Goal: Task Accomplishment & Management: Use online tool/utility

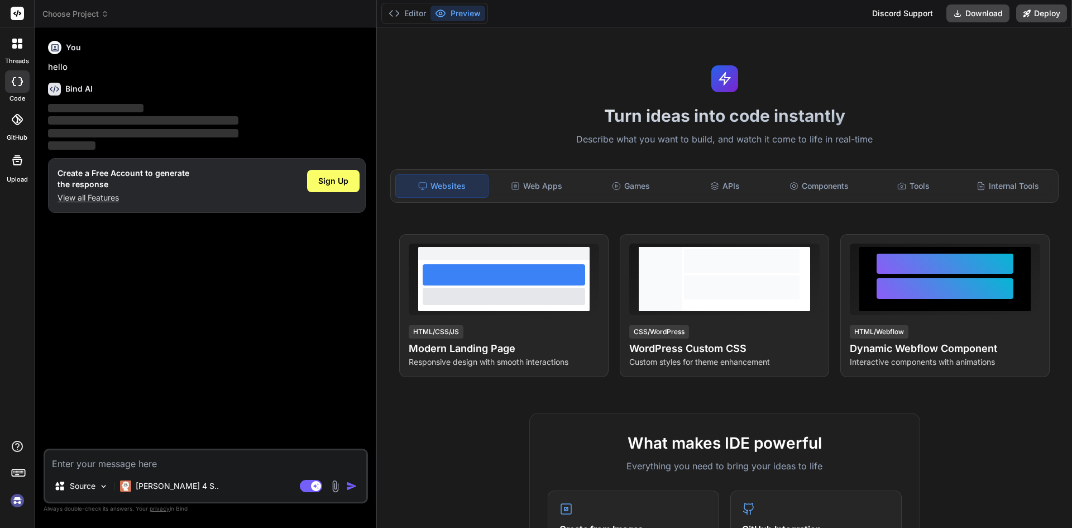
type textarea "x"
click at [18, 44] on icon at bounding box center [17, 44] width 10 height 10
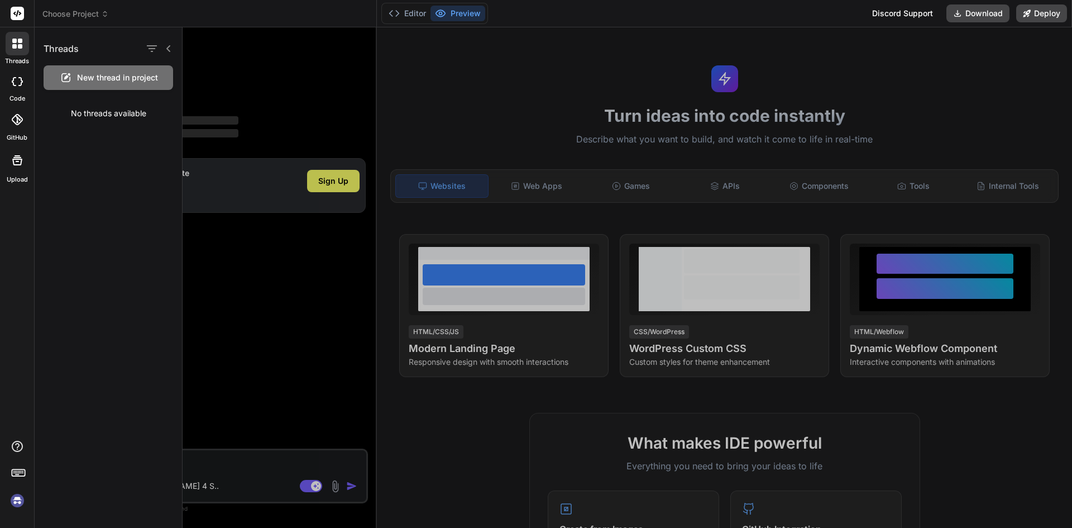
click at [18, 44] on icon at bounding box center [17, 44] width 10 height 10
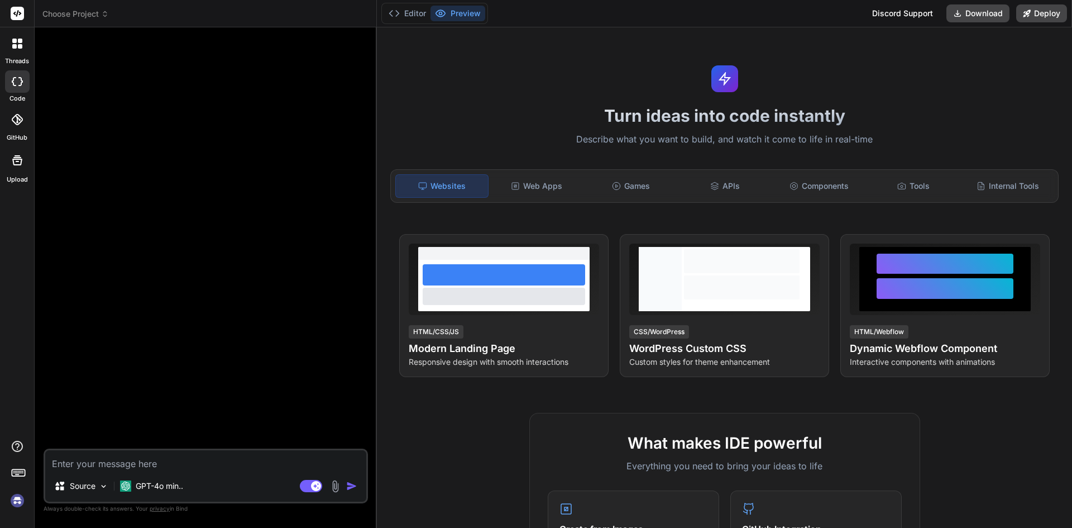
type textarea "x"
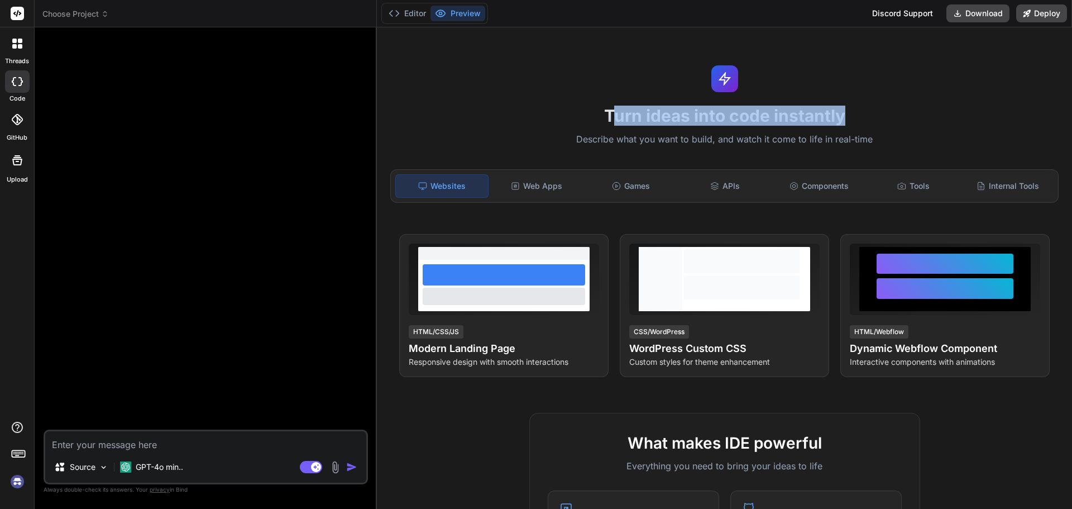
drag, startPoint x: 605, startPoint y: 116, endPoint x: 838, endPoint y: 109, distance: 233.0
click at [838, 109] on h1 "Turn ideas into code instantly" at bounding box center [725, 116] width 682 height 20
click at [767, 131] on div "Turn ideas into code instantly Describe what you want to build, and watch it co…" at bounding box center [724, 267] width 695 height 481
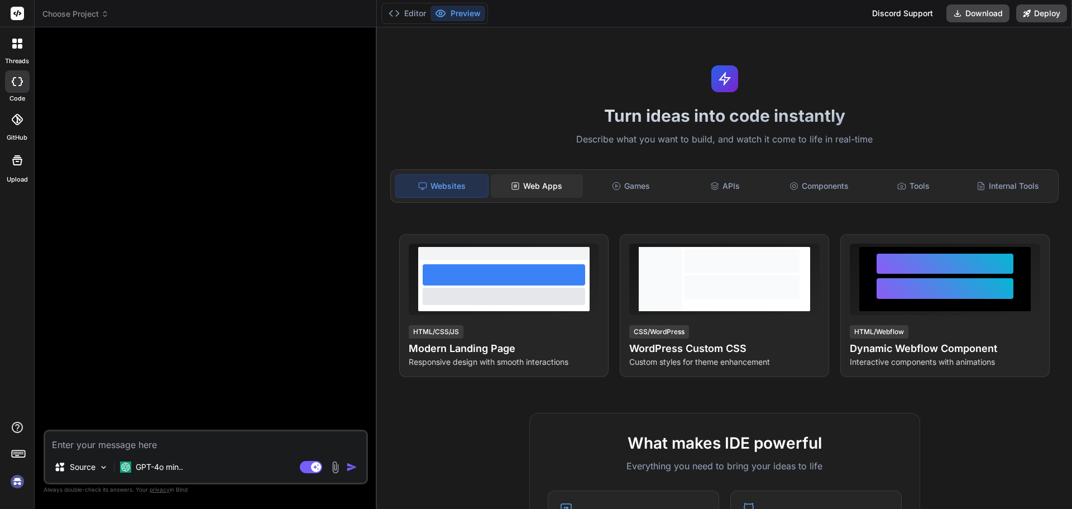
click at [555, 188] on div "Web Apps" at bounding box center [537, 185] width 92 height 23
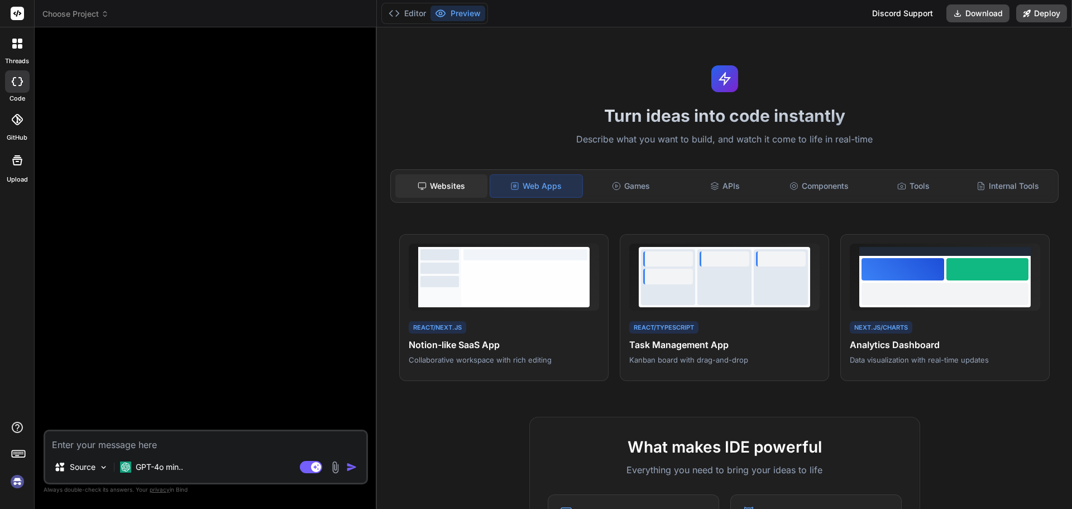
click at [451, 181] on div "Websites" at bounding box center [441, 185] width 92 height 23
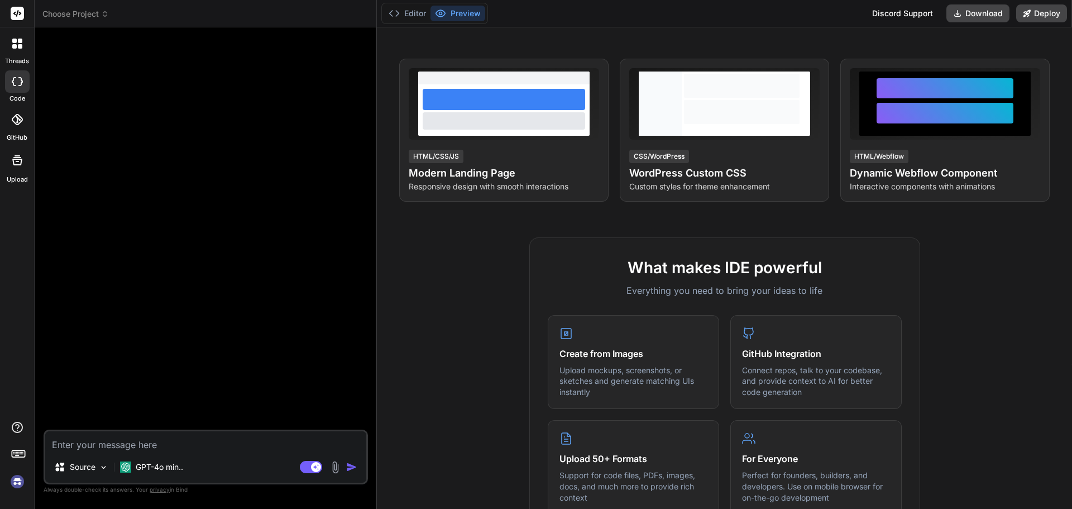
scroll to position [223, 0]
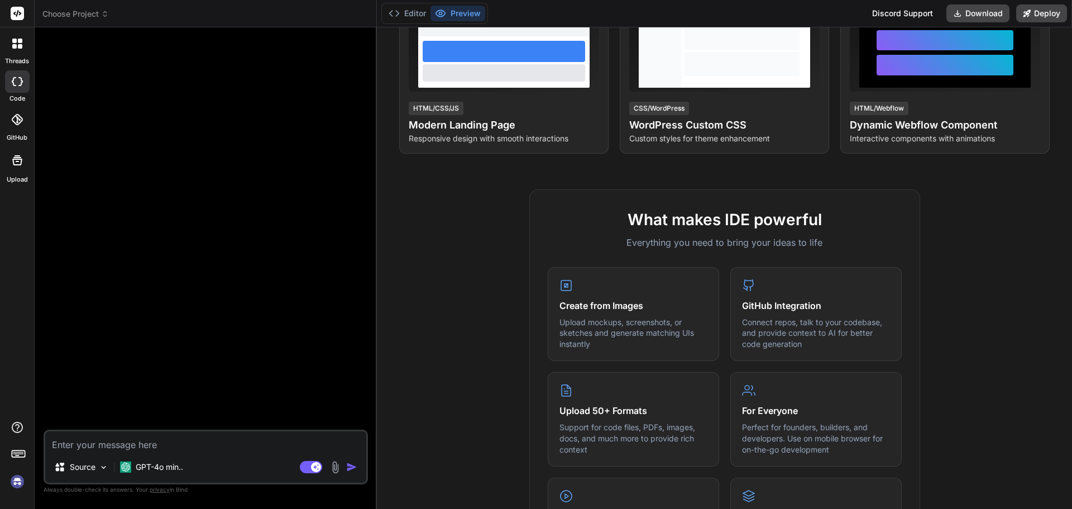
click at [191, 434] on textarea at bounding box center [205, 441] width 321 height 20
type textarea "B"
type textarea "x"
type textarea "Bo"
type textarea "x"
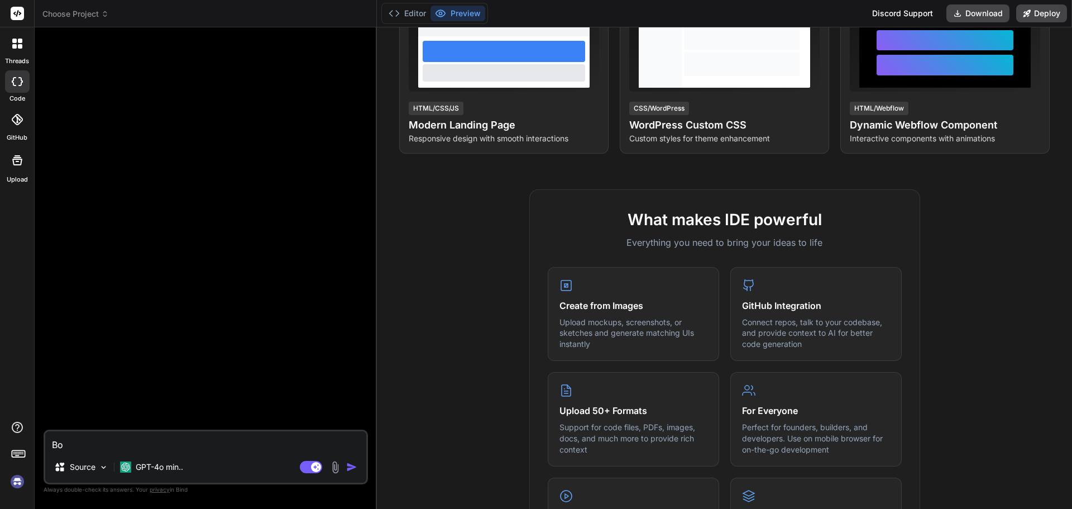
type textarea "Bom"
type textarea "x"
type textarea "Bom"
type textarea "x"
type textarea "Bom"
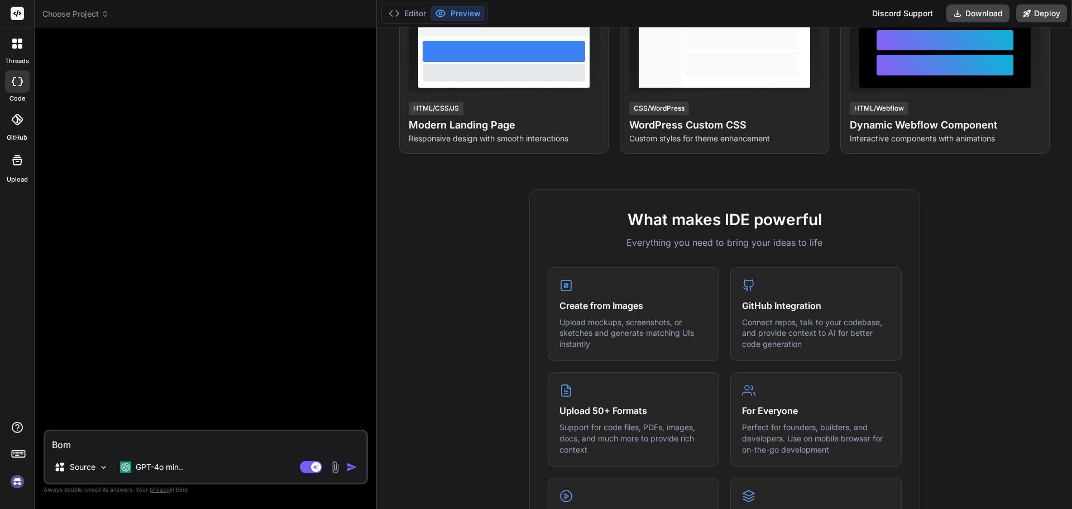
type textarea "x"
type textarea "Bo"
type textarea "x"
type textarea "B"
type textarea "x"
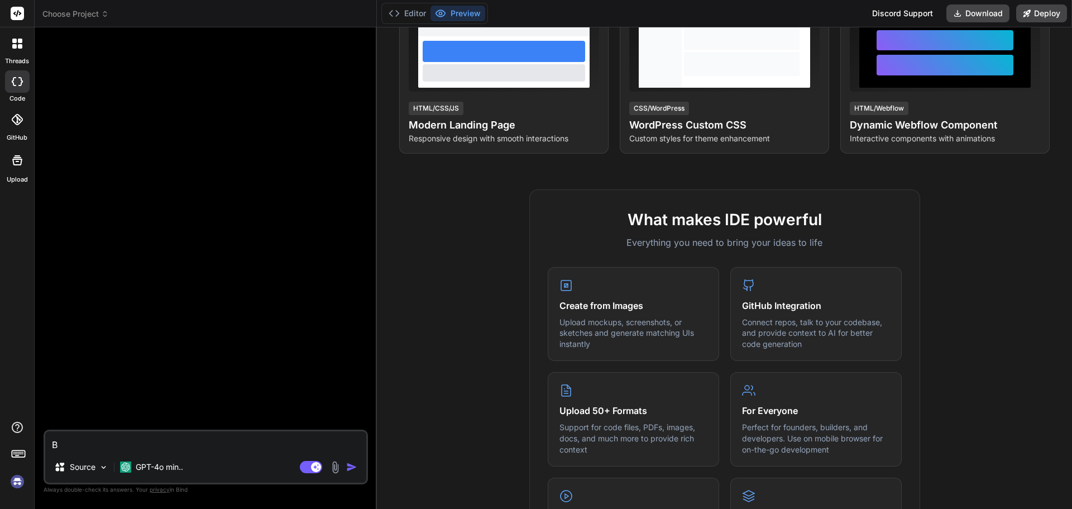
type textarea "x"
type textarea "O"
type textarea "x"
type textarea "Ol"
type textarea "x"
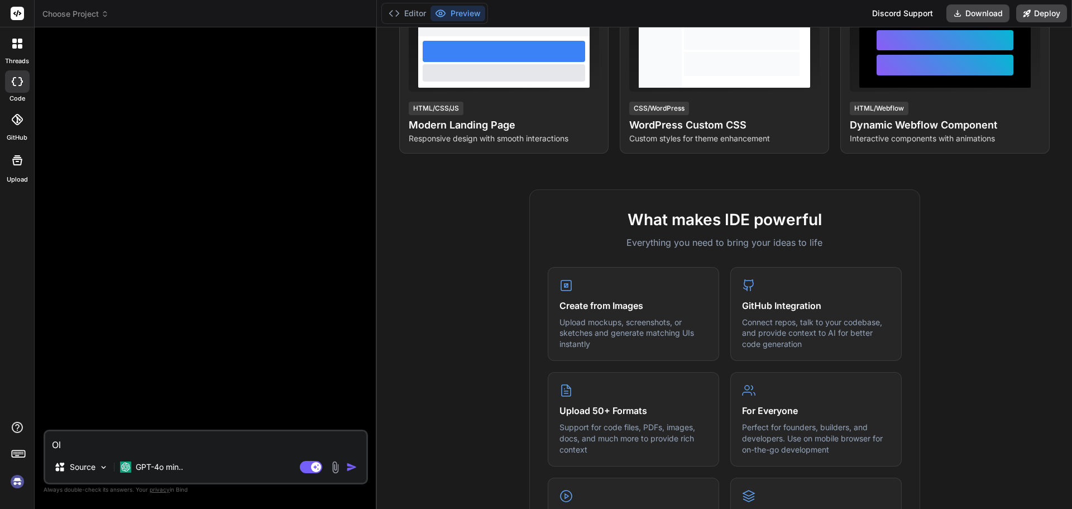
type textarea "Olá"
type textarea "x"
type textarea "Olá@"
type textarea "x"
type textarea "Olá"
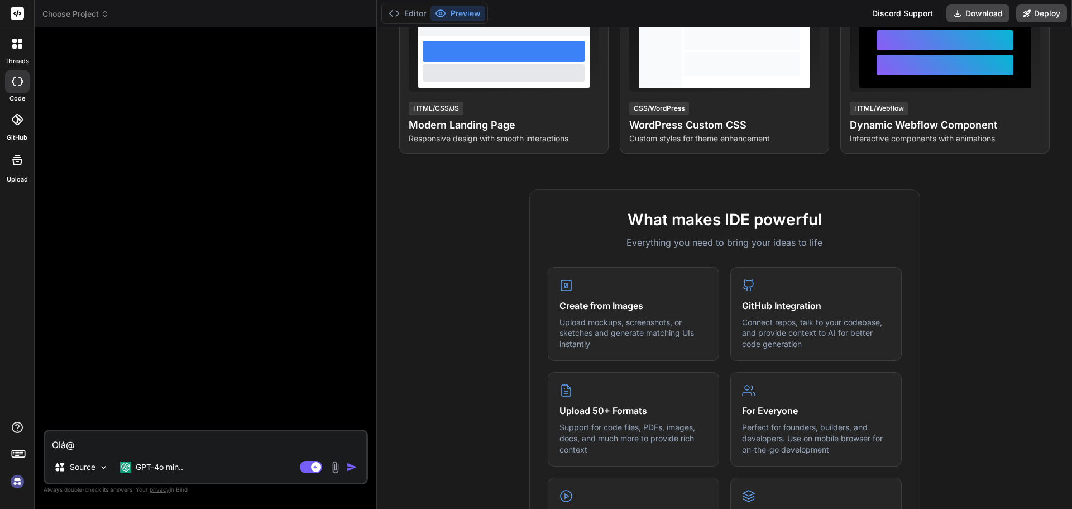
type textarea "x"
type textarea "Olá!"
type textarea "x"
type textarea "Olá!V"
type textarea "x"
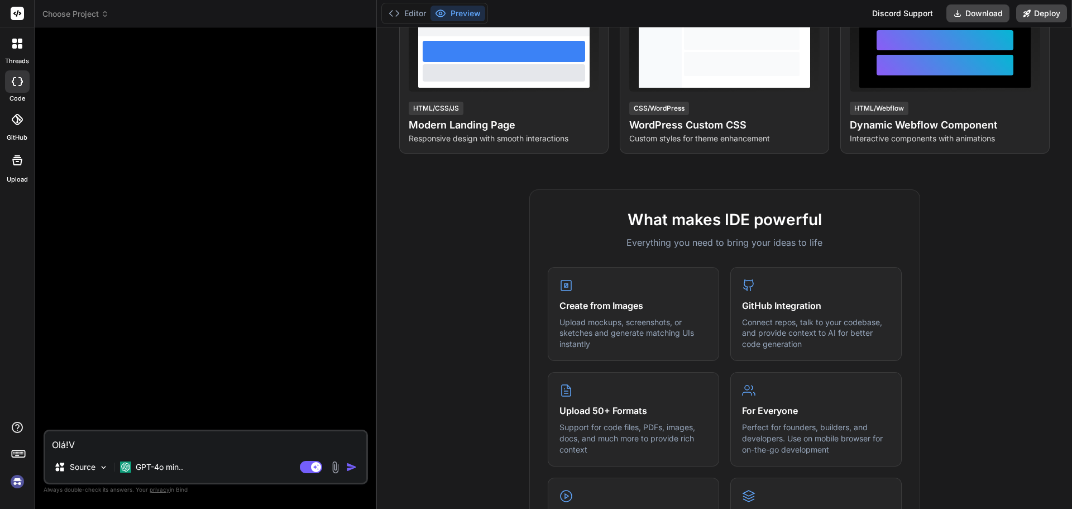
type textarea "Olá!Vo"
type textarea "x"
type textarea "Olá!Voc"
type textarea "x"
type textarea "Olá!Você"
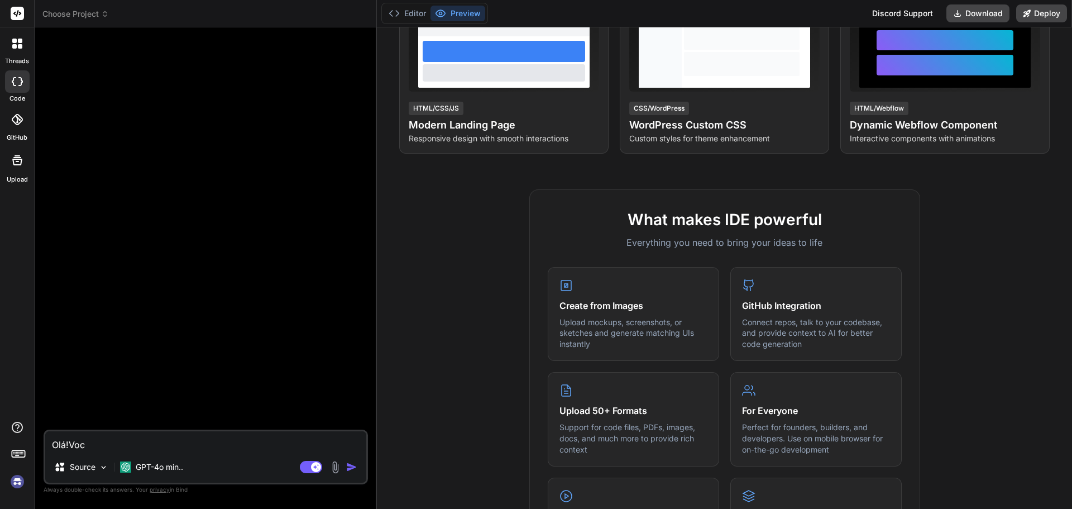
type textarea "x"
type textarea "Olá!Você"
type textarea "x"
type textarea "Olá!Você c"
type textarea "x"
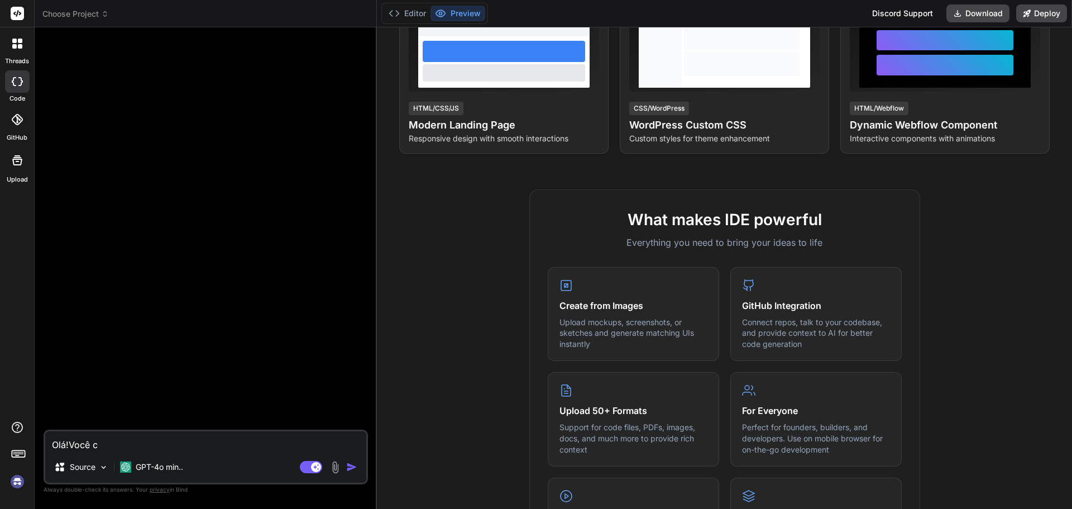
type textarea "Olá!Você co"
type textarea "x"
type textarea "Olá!Você con"
type textarea "x"
type textarea "Olá!Você cons"
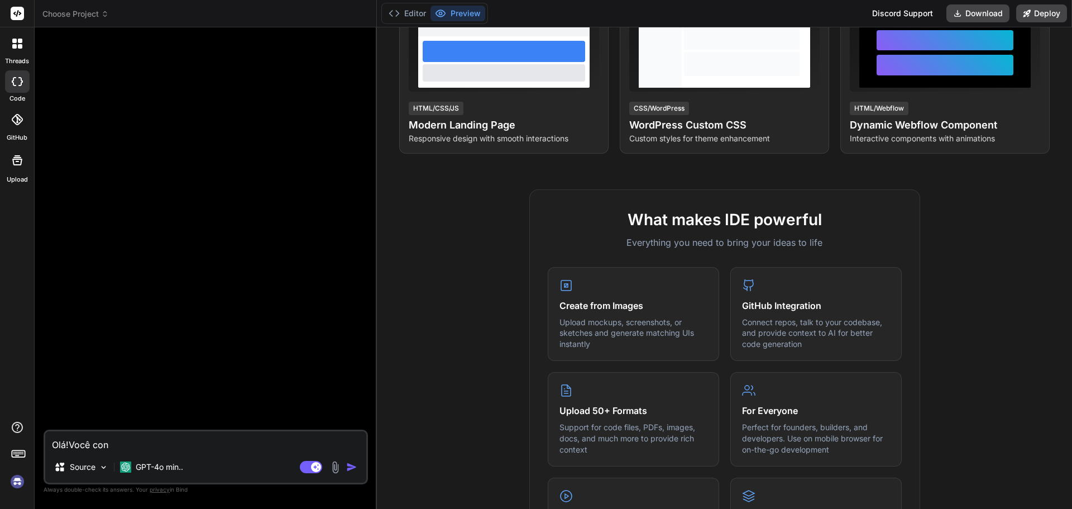
type textarea "x"
type textarea "Olá!Você conse"
type textarea "x"
type textarea "Olá!Você conseg"
type textarea "x"
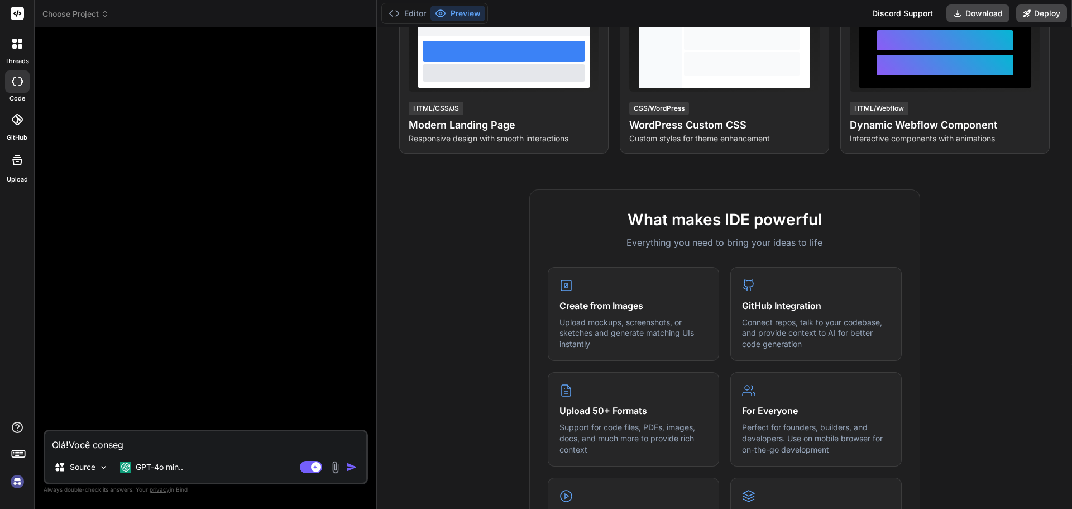
type textarea "Olá!Você consegu"
type textarea "x"
type textarea "Olá!Você consegue"
type textarea "x"
type textarea "Olá!Você consegue"
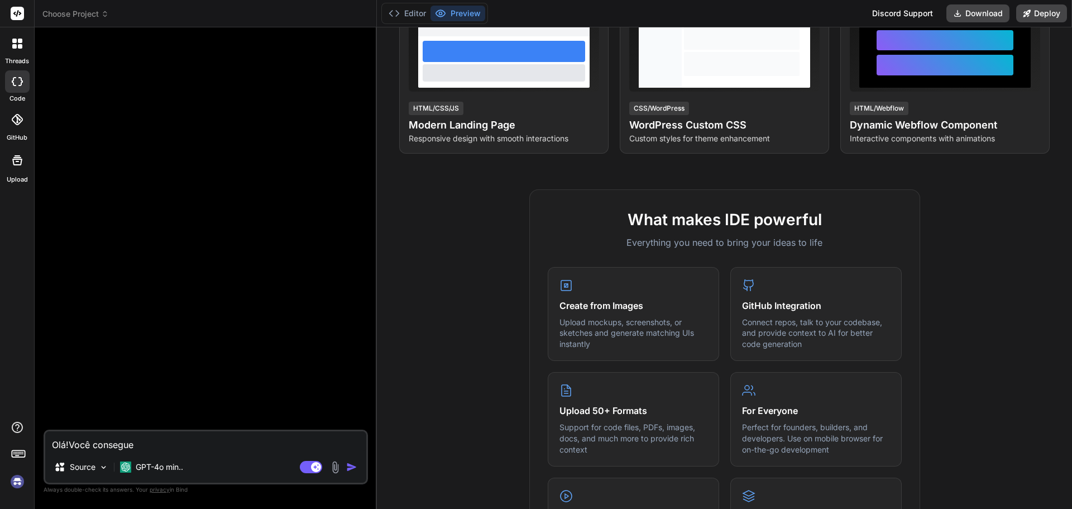
type textarea "x"
type textarea "Olá!Você consegue c"
type textarea "x"
type textarea "Olá!Você consegue cr"
type textarea "x"
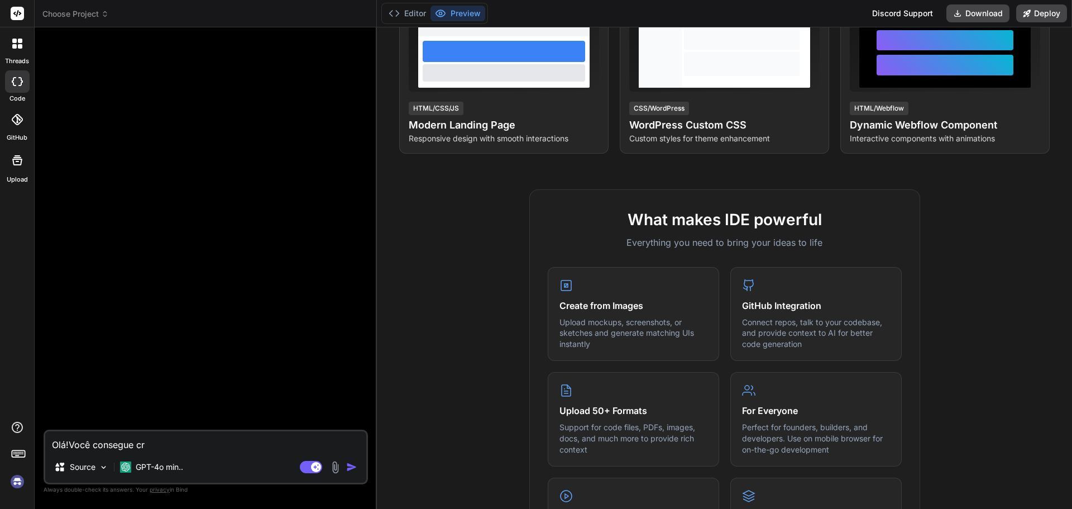
type textarea "Olá!Você consegue cri"
type textarea "x"
type textarea "Olá!Você consegue cria"
type textarea "x"
type textarea "Olá!Você consegue criar"
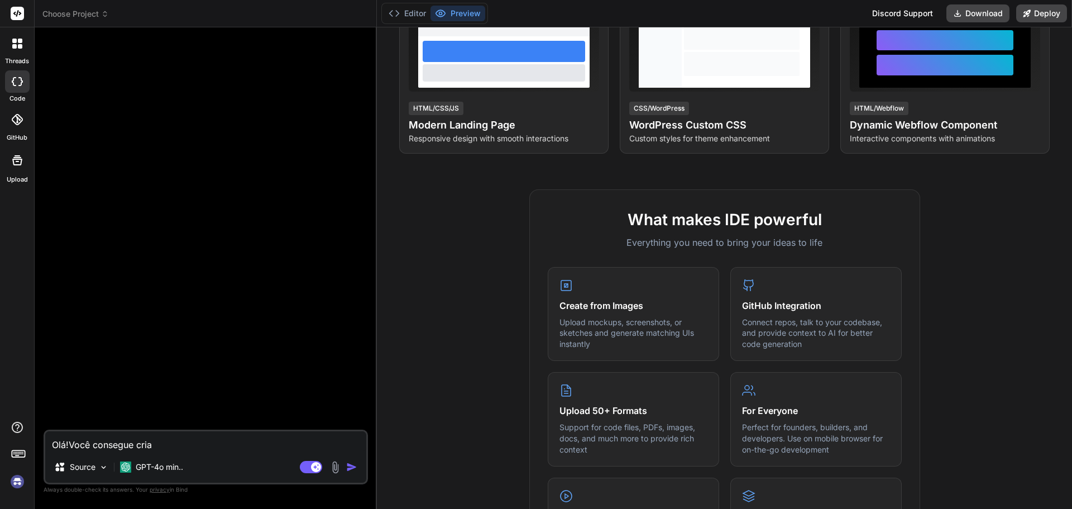
type textarea "x"
type textarea "Olá!Você consegue criar"
type textarea "x"
type textarea "Olá!Você consegue criar s"
type textarea "x"
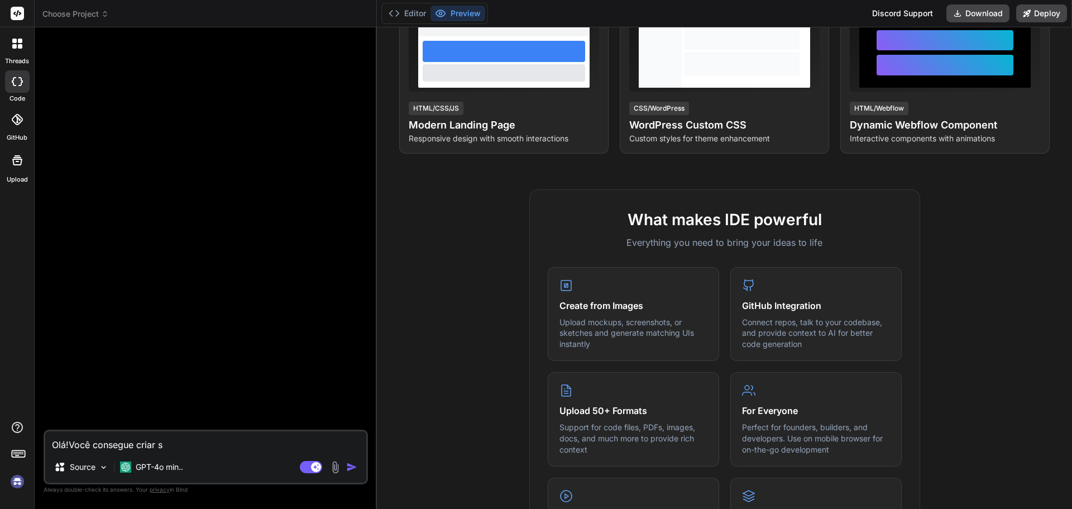
type textarea "Olá!Você consegue criar si"
type textarea "x"
type textarea "Olá!Você consegue criar sit"
type textarea "x"
type textarea "Olá!Você consegue criar site"
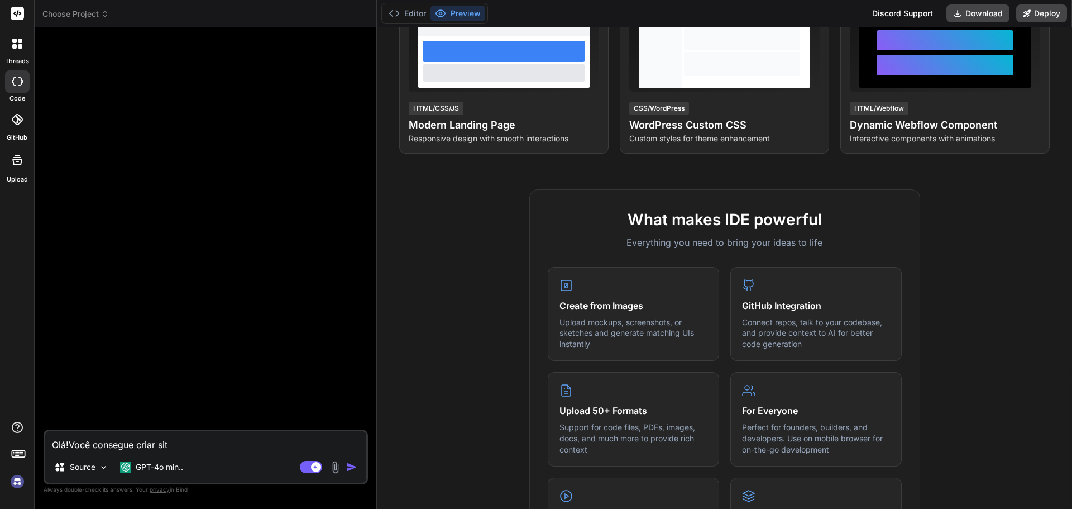
type textarea "x"
type textarea "Olá!Você consegue criar sites"
type textarea "x"
type textarea "Olá!Você consegue criar wsites"
type textarea "x"
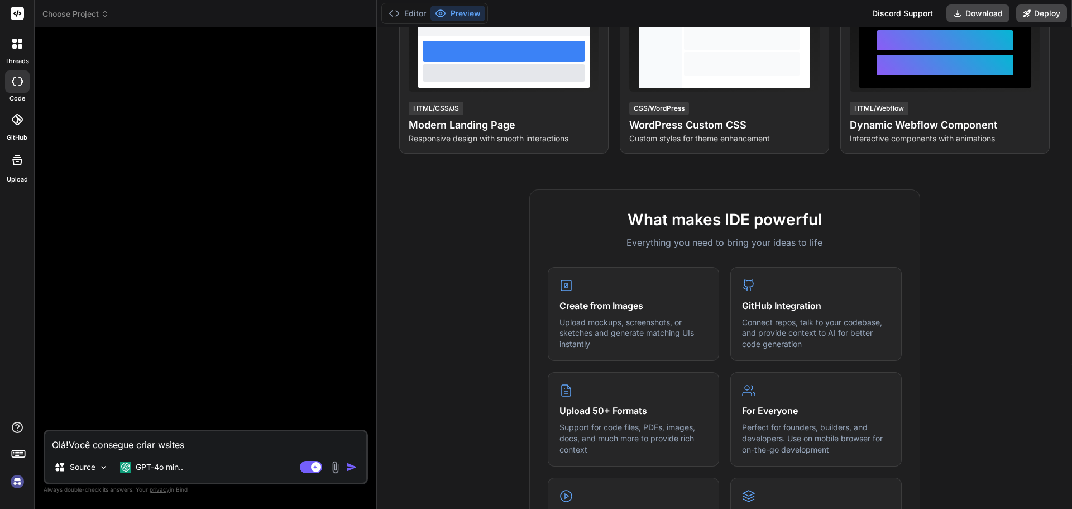
type textarea "Olá!Você consegue criar wesites"
type textarea "x"
type textarea "Olá!Você consegue criar websites"
type textarea "x"
type textarea "Olá!Você consegue criar web sites"
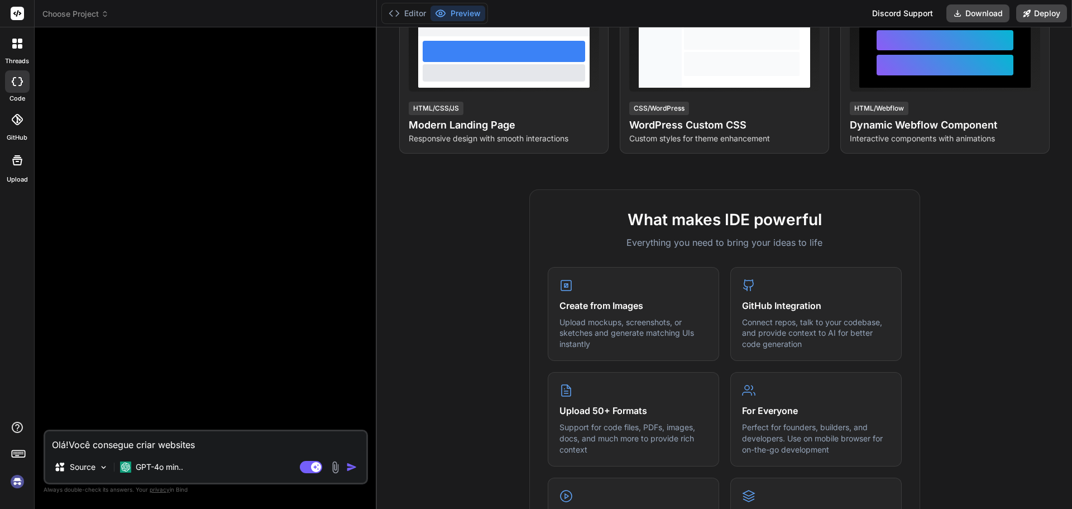
type textarea "x"
type textarea "Olá!Você consegue criar web sites"
type textarea "x"
type textarea "Olá!Você consegue criar web sites o"
type textarea "x"
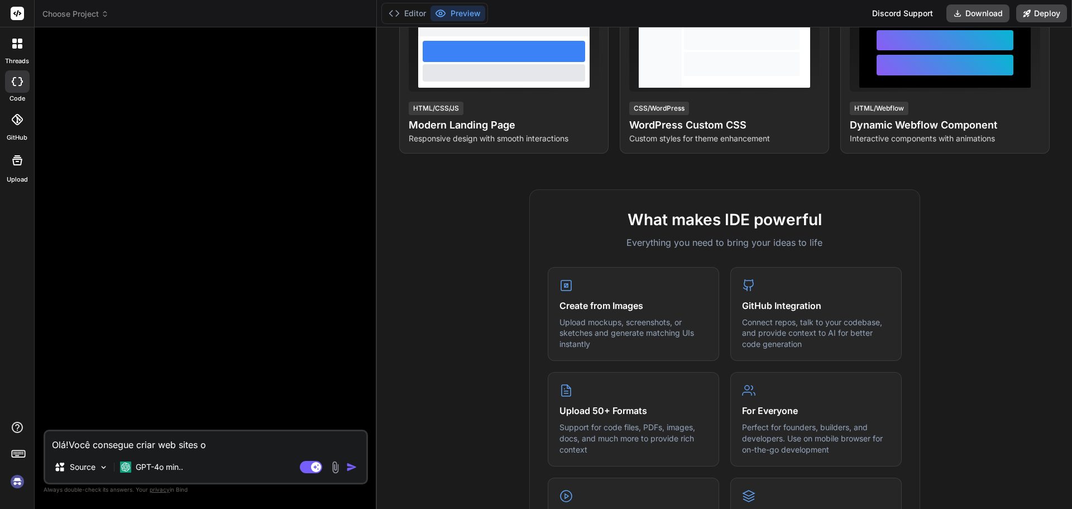
type textarea "Olá!Você consegue criar web sites ou"
type textarea "x"
type textarea "Olá!Você consegue criar web sites ou"
type textarea "x"
type textarea "Olá!Você consegue criar web sites ou w"
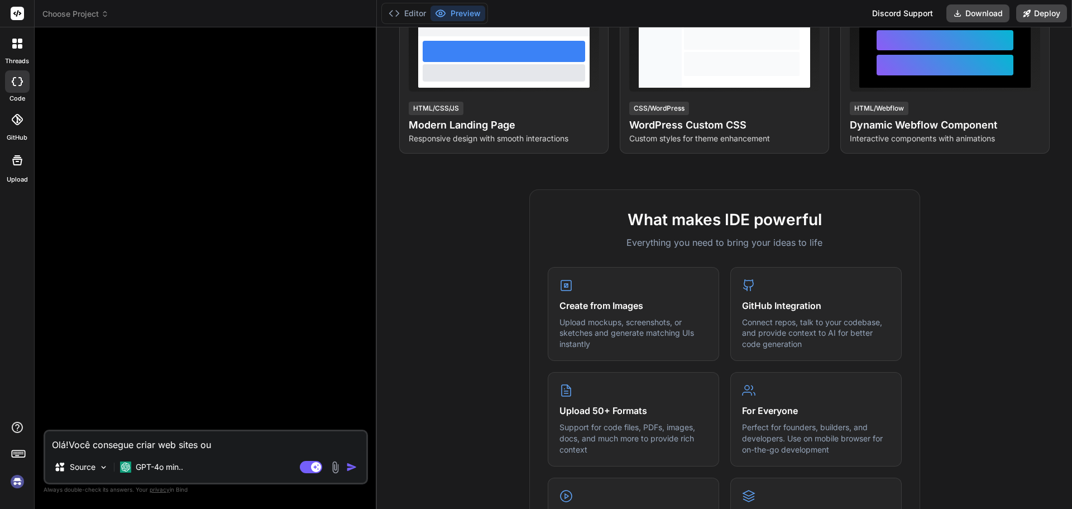
type textarea "x"
type textarea "Olá!Você consegue criar web sites ou we"
type textarea "x"
type textarea "Olá!Você consegue criar web sites ou web"
type textarea "x"
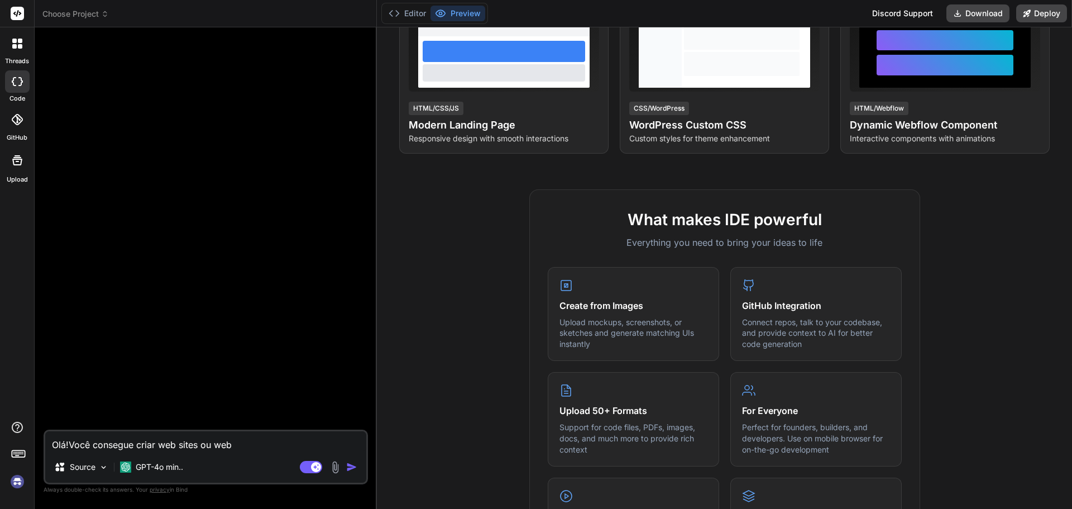
type textarea "Olá!Você consegue criar web sites ou web"
type textarea "x"
type textarea "Olá!Você consegue criar web sites ou web s"
type textarea "x"
type textarea "Olá!Você consegue criar web sites ou web si"
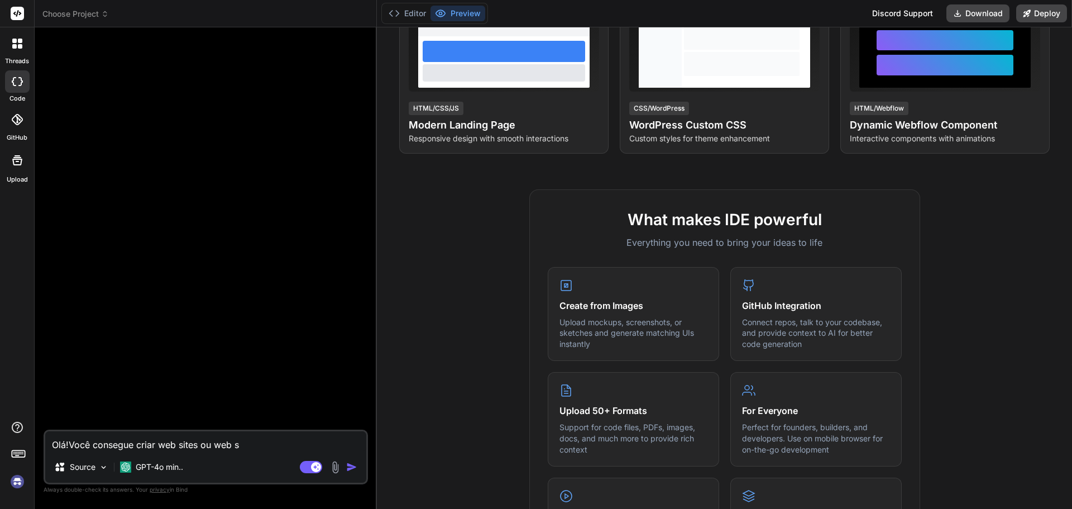
type textarea "x"
type textarea "Olá!Você consegue criar web sites ou web sis"
type textarea "x"
type textarea "Olá!Você consegue criar web sites ou web sist"
type textarea "x"
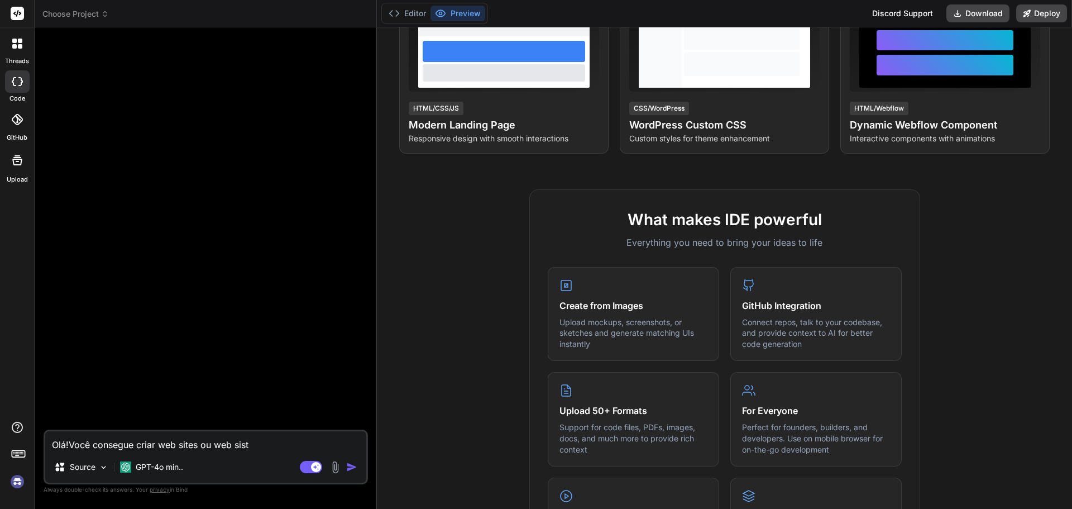
type textarea "Olá!Você consegue criar web sites ou web siste"
type textarea "x"
type textarea "Olá!Você consegue criar web sites ou web sistem"
type textarea "x"
type textarea "Olá!Você consegue criar web sites ou web sistema"
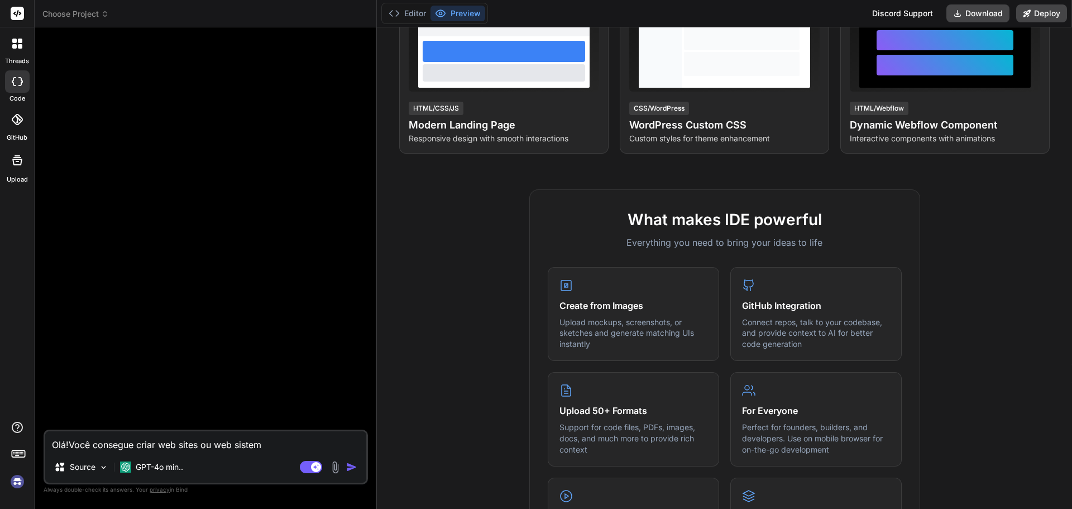
type textarea "x"
type textarea "Olá!Você consegue criar web sites ou web sistemas"
type textarea "x"
type textarea "Olá!Você consegue criar web sites ou web sistemas?"
type textarea "x"
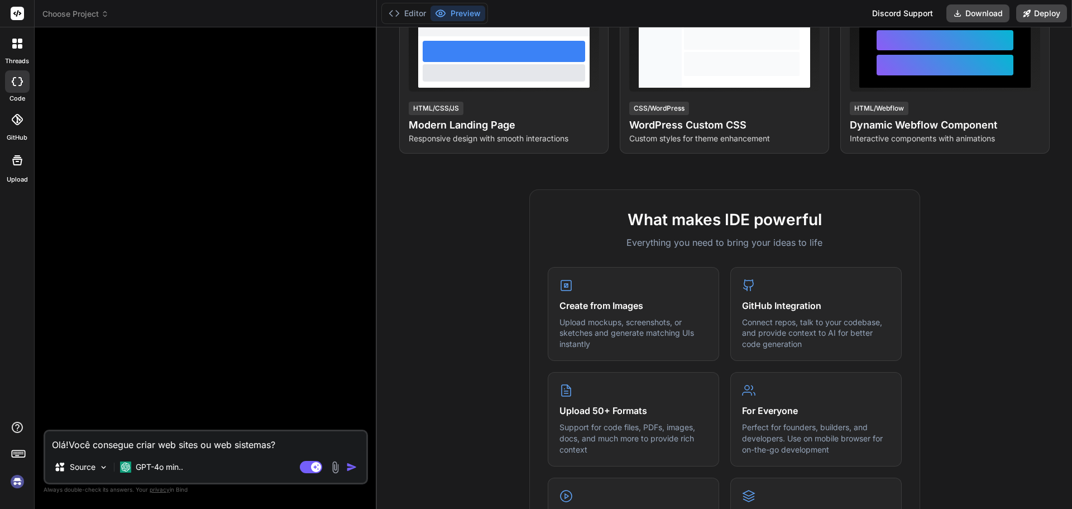
type textarea "Olá!Você consegue criar web sites ou web sistemas ?"
type textarea "x"
type textarea "Olá!Você consegue criar web sites ou web sistemas e?"
type textarea "x"
type textarea "Olá!Você consegue criar web sites ou web sistemas em?"
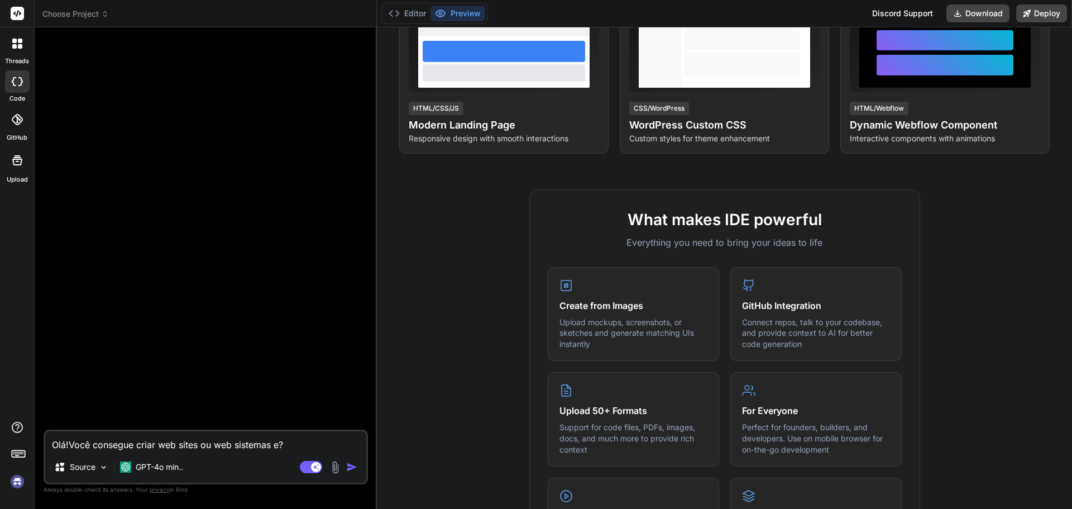
type textarea "x"
type textarea "Olá!Você consegue criar web sites ou web sistemas em ?"
type textarea "x"
type textarea "Olá!Você consegue criar web sites ou web sistemas em?"
type textarea "x"
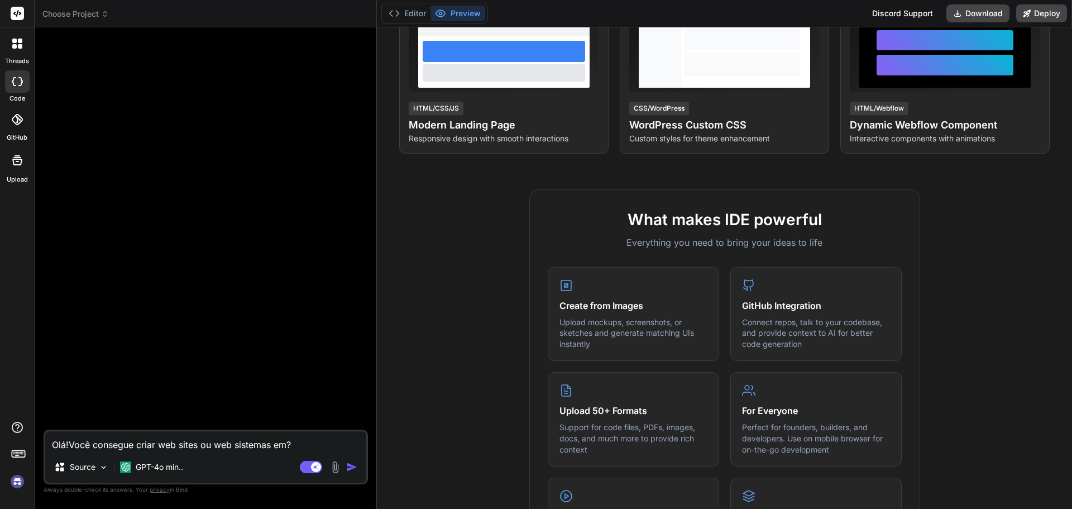
type textarea "Olá!Você consegue criar web sites ou web sistemas e?"
type textarea "x"
type textarea "Olá!Você consegue criar web sites ou web sistemas ?"
type textarea "x"
type textarea "Olá!Você consegue criar web sites ou web sistemas e?"
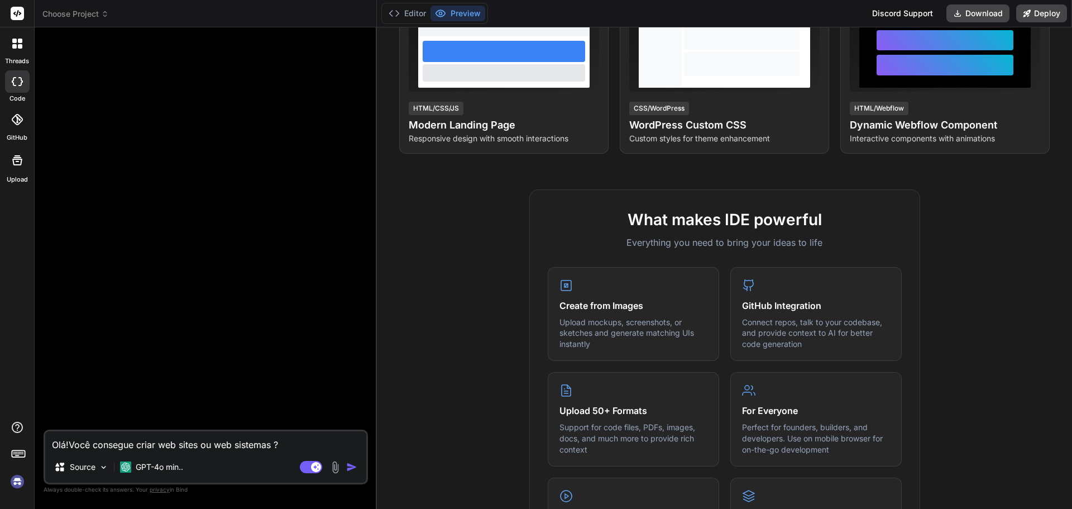
type textarea "x"
type textarea "Olá!Você consegue criar web sites ou web sistemas em?"
type textarea "x"
type textarea "Olá!Você consegue criar web sites ou web sistemas em ?"
type textarea "x"
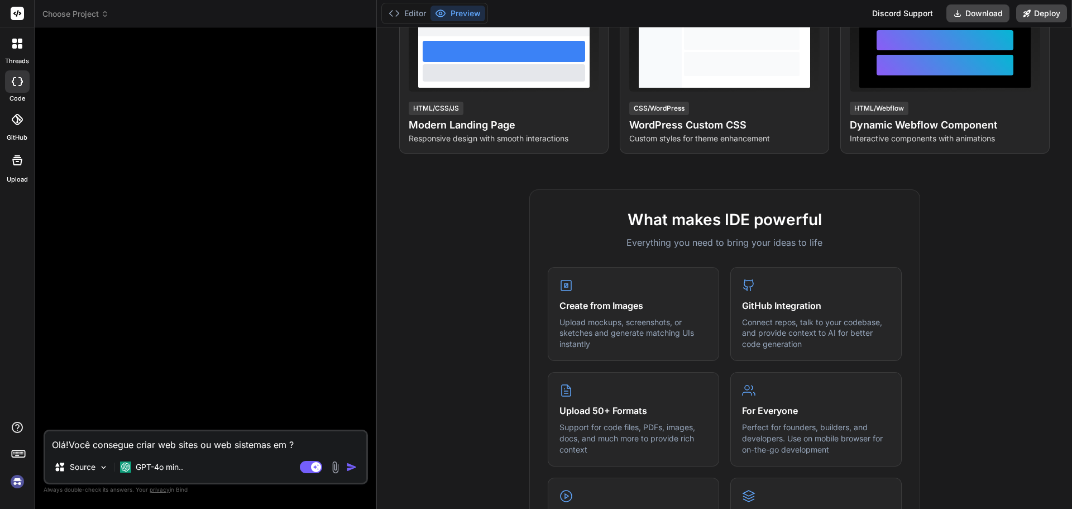
type textarea "Olá!Você consegue criar web sites ou web sistemas em P?"
type textarea "x"
type textarea "Olá!Você consegue criar web sites ou web sistemas em PH?"
type textarea "x"
type textarea "Olá!Você consegue criar web sites ou web sistemas em PHP?"
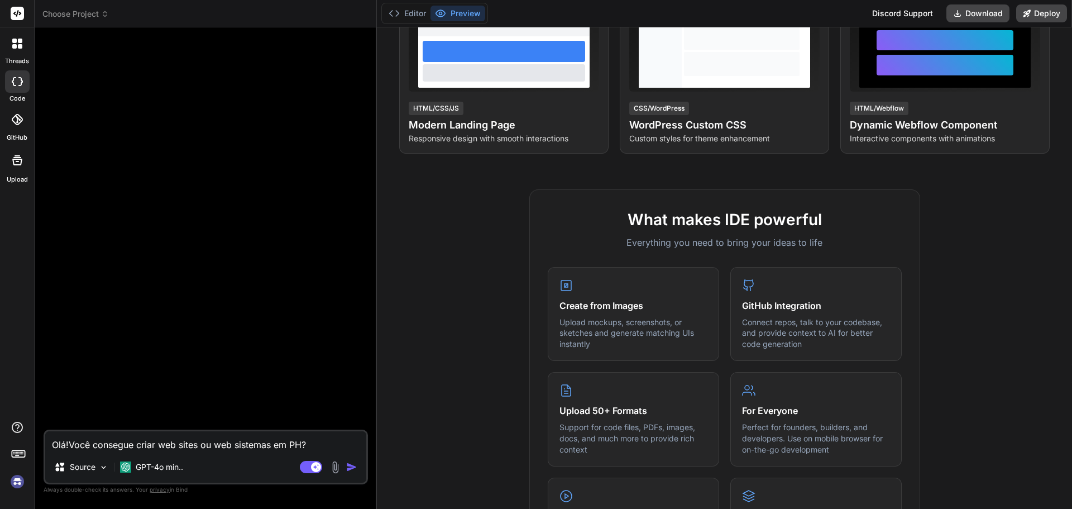
type textarea "x"
type textarea "Olá!Você consegue criar web sites ou web sistemas em PHP,?"
type textarea "x"
type textarea "Olá!Você consegue criar web sites ou web sistemas em PHP, ?"
type textarea "x"
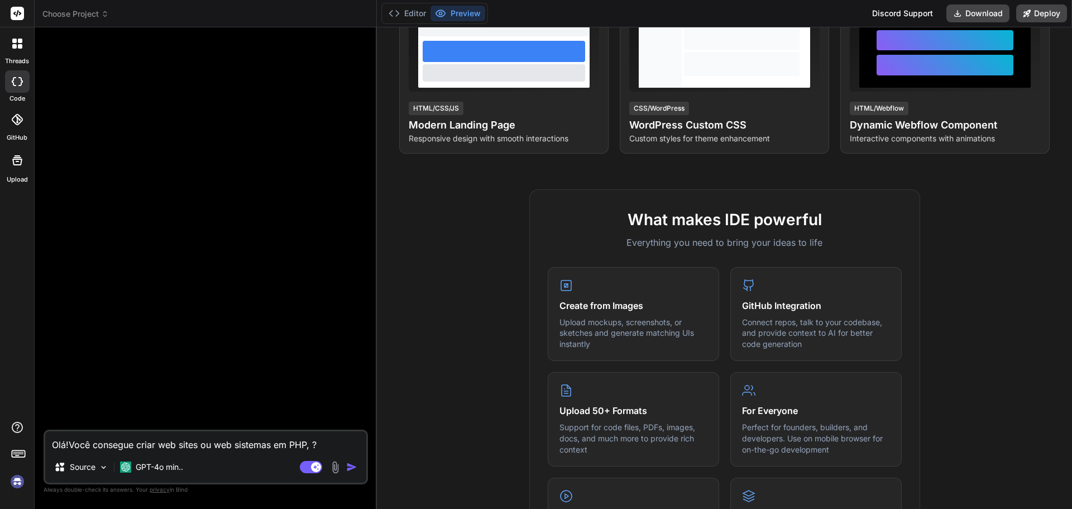
type textarea "Olá!Você consegue criar web sites ou web sistemas em PHP, h?"
type textarea "x"
type textarea "Olá!Você consegue criar web sites ou web sistemas em PHP, ht?"
type textarea "x"
type textarea "Olá!Você consegue criar web sites ou web sistemas em PHP, htm?"
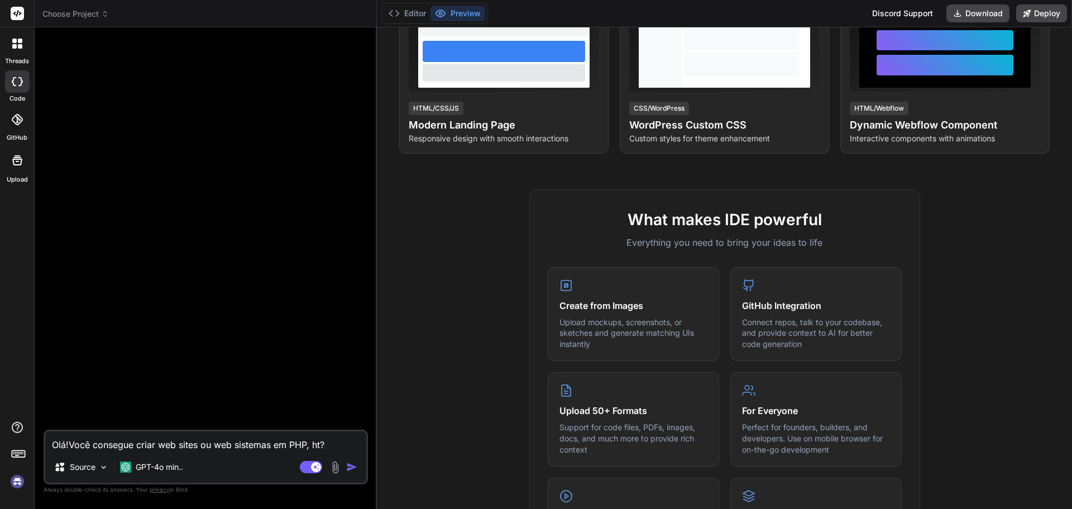
type textarea "x"
type textarea "Olá!Você consegue criar web sites ou web sistemas em PHP, html?"
type textarea "x"
type textarea "Olá!Você consegue criar web sites ou web sistemas em PHP, html,?"
type textarea "x"
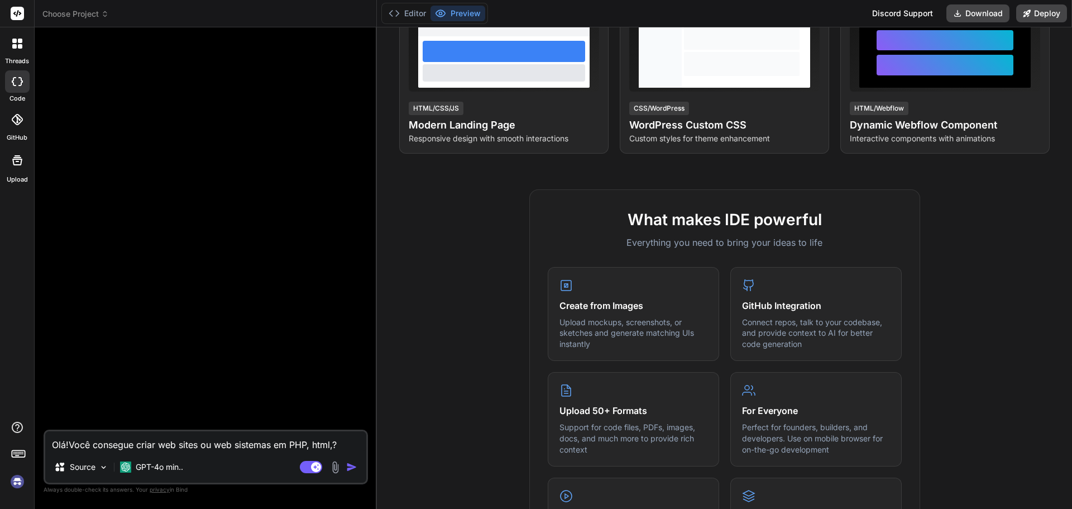
type textarea "Olá!Você consegue criar web sites ou web sistemas em PHP, html, ?"
type textarea "x"
type textarea "Olá!Você consegue criar web sites ou web sistemas em PHP, html, c?"
type textarea "x"
type textarea "Olá!Você consegue criar web sites ou web sistemas em PHP, html, cs?"
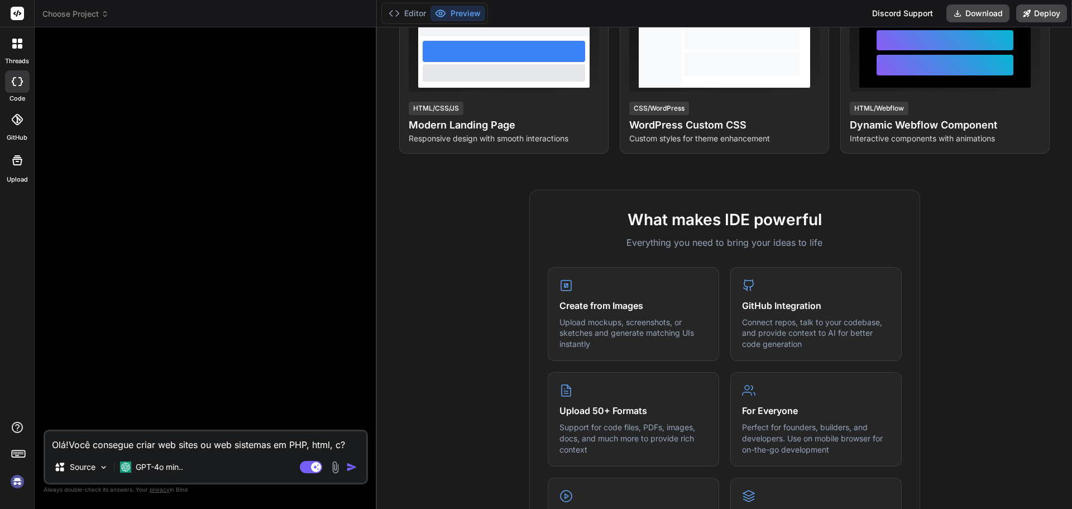
type textarea "x"
type textarea "Olá!Você consegue criar web sites ou web sistemas em PHP, html, css?"
type textarea "x"
type textarea "Olá!Você consegue criar web sites ou web sistemas em PHP, html, css,?"
type textarea "x"
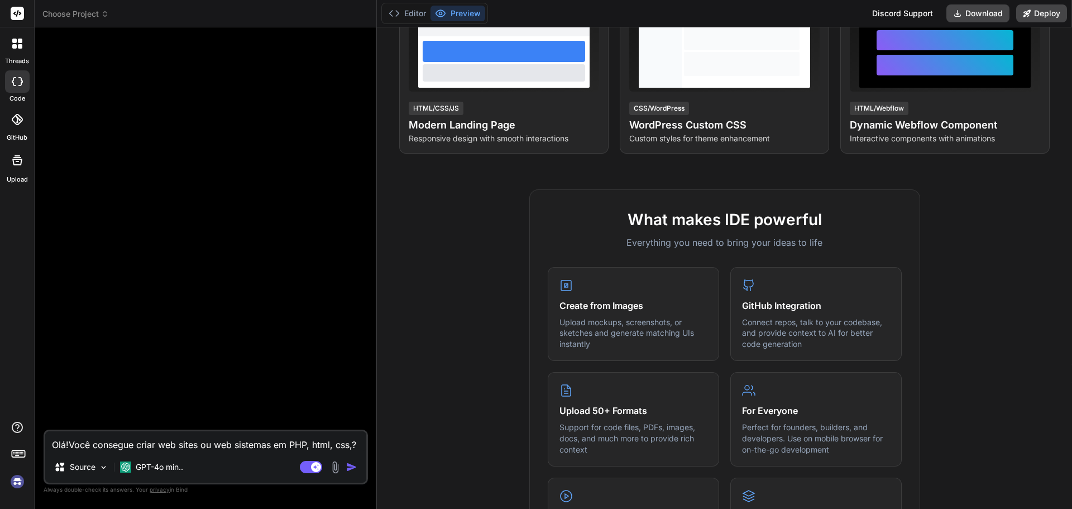
type textarea "Olá!Você consegue criar web sites ou web sistemas em PHP, html, css, ?"
type textarea "x"
type textarea "Olá!Você consegue criar web sites ou web sistemas em PHP, html, css, j?"
type textarea "x"
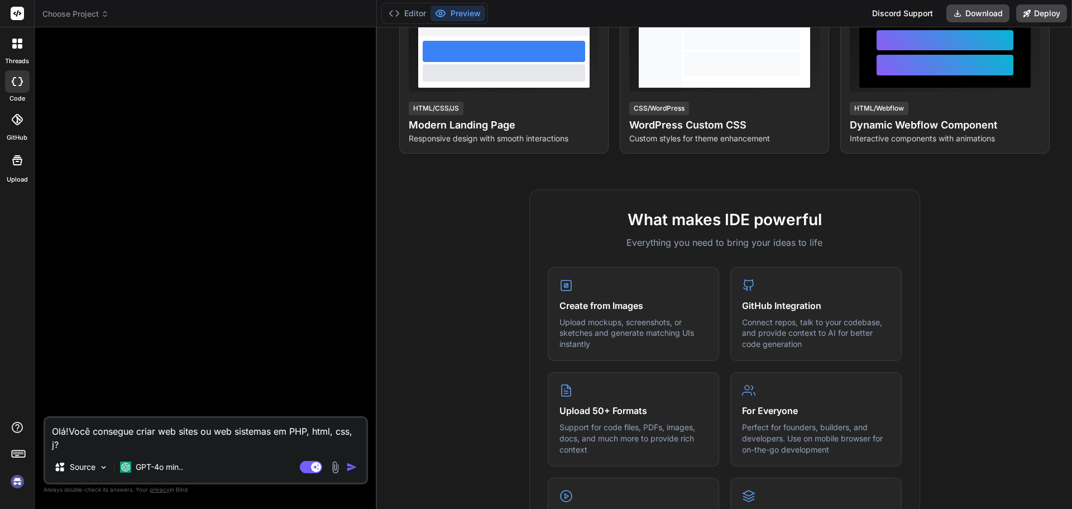
type textarea "Olá!Você consegue criar web sites ou web sistemas em PHP, html, css, ja?"
type textarea "x"
type textarea "Olá!Você consegue criar web sites ou web sistemas em PHP, html, css, jav?"
type textarea "x"
type textarea "Olá!Você consegue criar web sites ou web sistemas em PHP, html, css, java?"
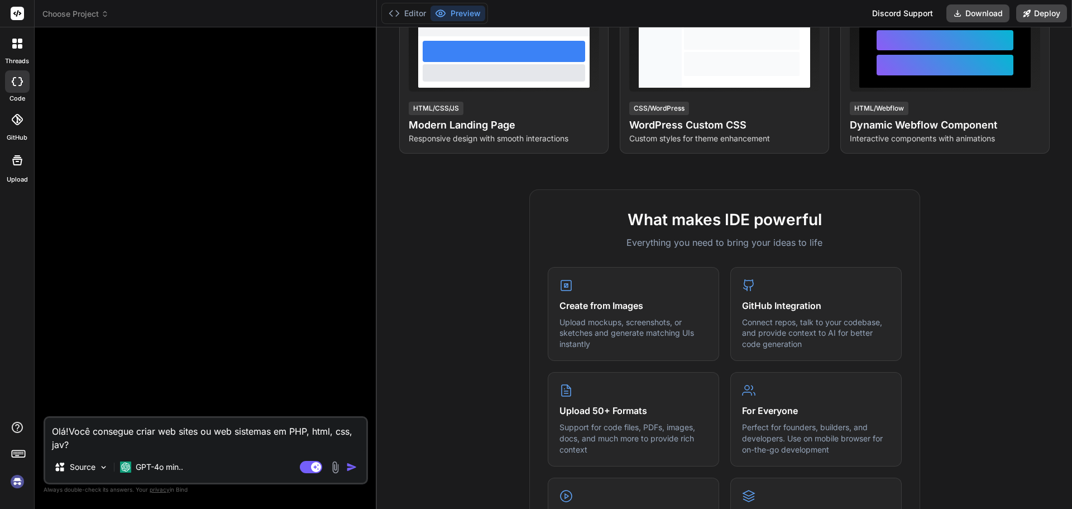
type textarea "x"
type textarea "Olá!Você consegue criar web sites ou web sistemas em PHP, html, css, javas?"
type textarea "x"
type textarea "Olá!Você consegue criar web sites ou web sistemas em PHP, html, css, javasc?"
type textarea "x"
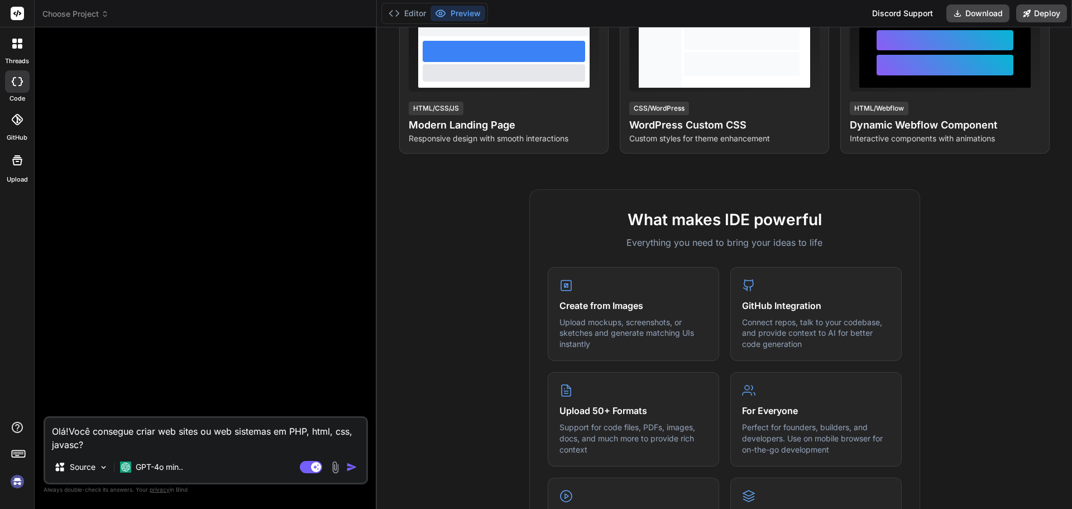
type textarea "Olá!Você consegue criar web sites ou web sistemas em PHP, html, css, javascr?"
type textarea "x"
type textarea "Olá!Você consegue criar web sites ou web sistemas em PHP, html, css, javascri?"
type textarea "x"
type textarea "Olá!Você consegue criar web sites ou web sistemas em PHP, html, css, javascrip?"
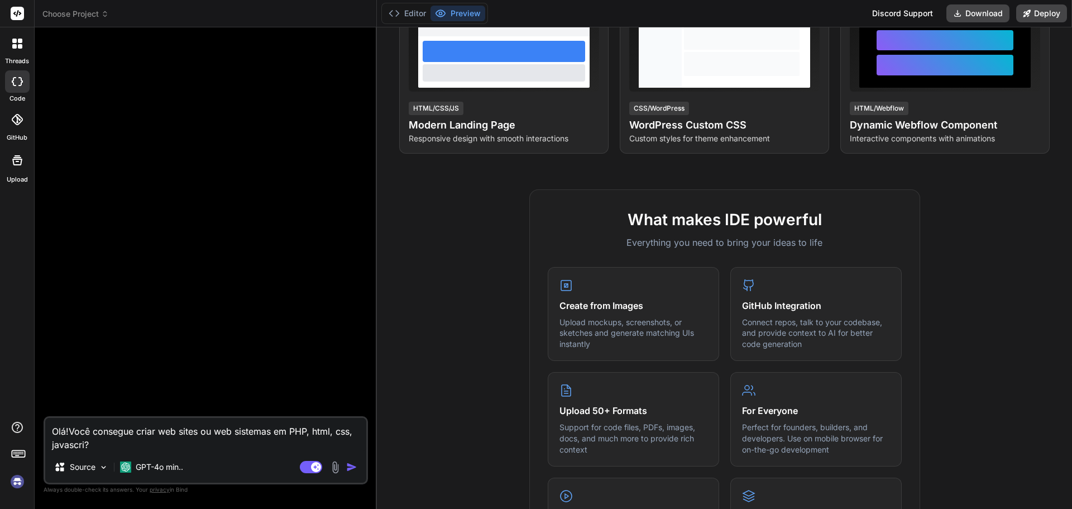
type textarea "x"
type textarea "Olá!Você consegue criar web sites ou web sistemas em PHP, html, css, javascript?"
type textarea "x"
type textarea "Olá!Você consegue criar web sites ou web sistemas em PHP, html, css, javascript…"
type textarea "x"
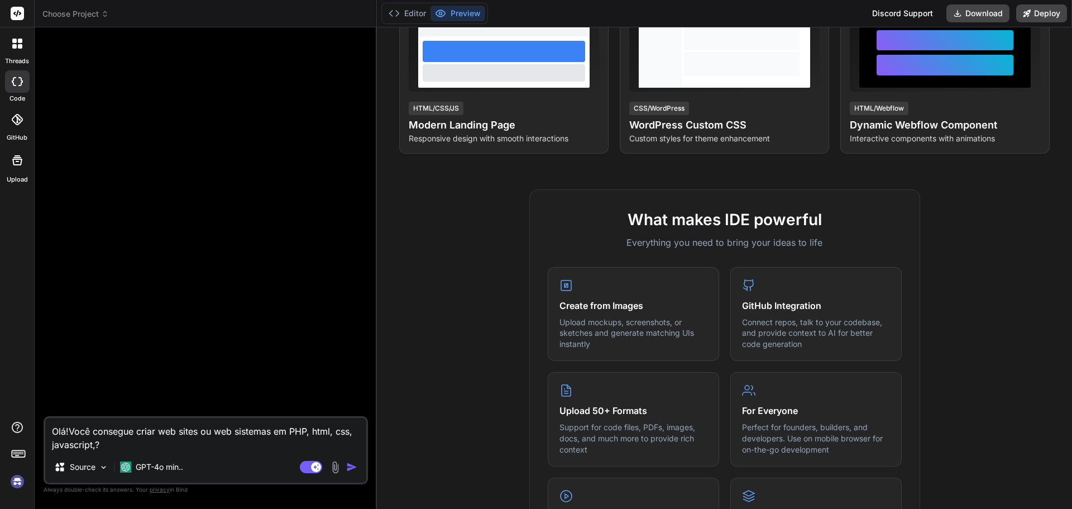
type textarea "Olá!Você consegue criar web sites ou web sistemas em PHP, html, css, javascript…"
type textarea "x"
type textarea "Olá!Você consegue criar web sites ou web sistemas em PHP, html, css, javascript…"
type textarea "x"
type textarea "Olá!Você consegue criar web sites ou web sistemas em PHP, html, css, javascript…"
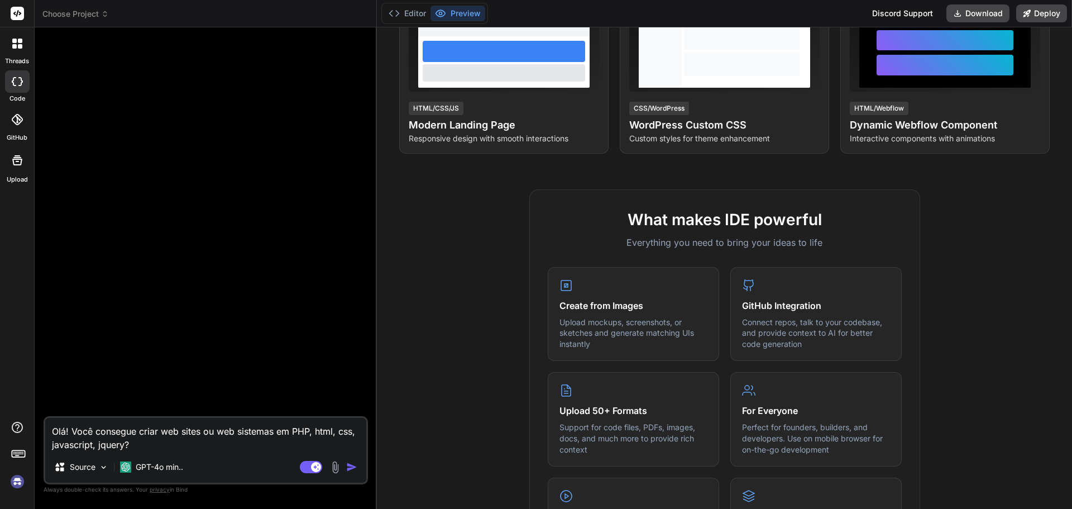
click at [350, 463] on img "button" at bounding box center [351, 466] width 11 height 11
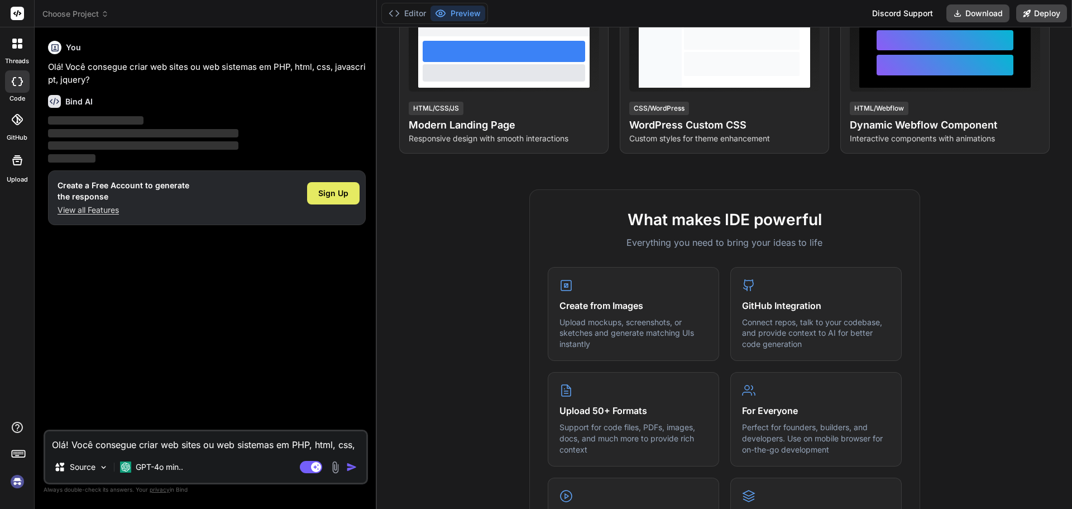
click at [326, 191] on span "Sign Up" at bounding box center [333, 193] width 30 height 11
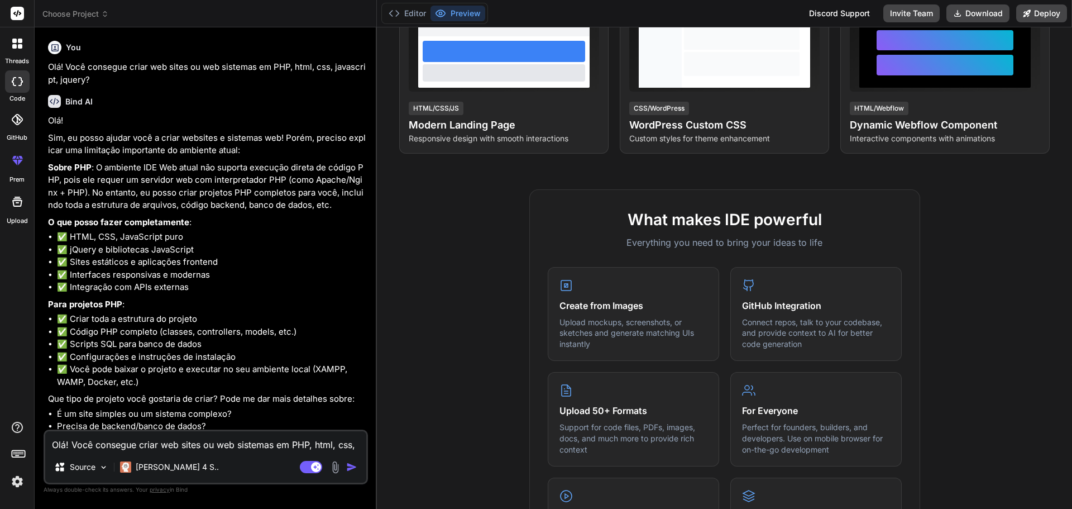
scroll to position [35, 0]
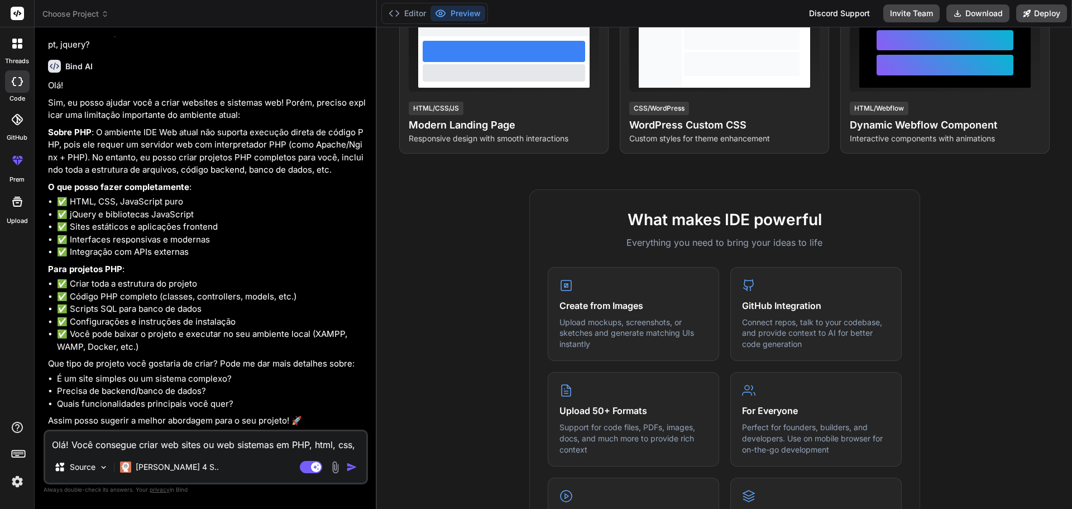
click at [190, 446] on textarea "Olá! Você consegue criar web sites ou web sistemas em PHP, html, css, javascrip…" at bounding box center [205, 441] width 321 height 20
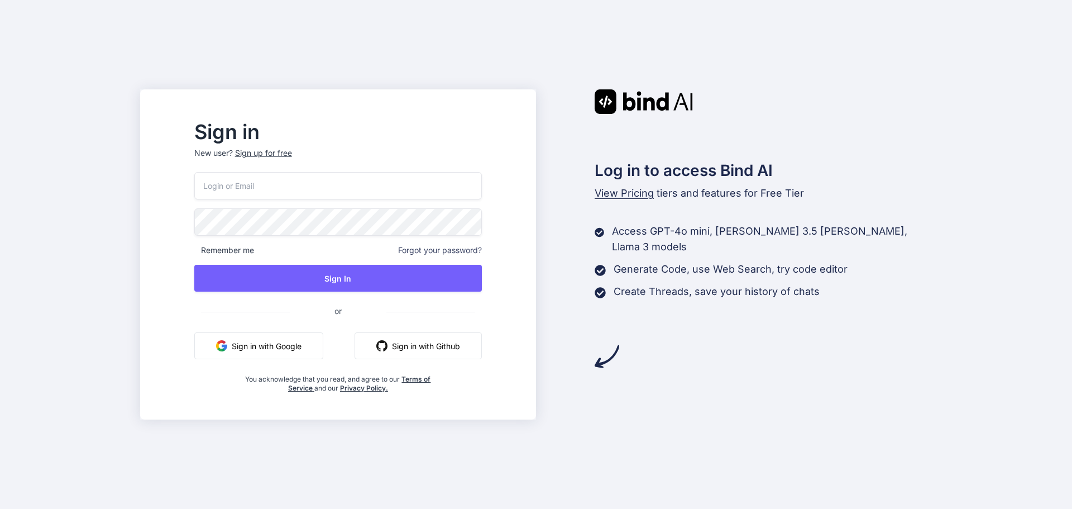
click at [307, 343] on button "Sign in with Google" at bounding box center [258, 345] width 129 height 27
click at [292, 346] on button "Sign in with Google" at bounding box center [258, 345] width 129 height 27
